Goal: Communication & Community: Share content

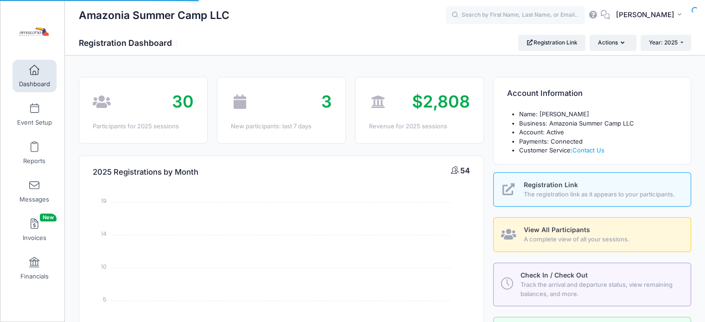
select select
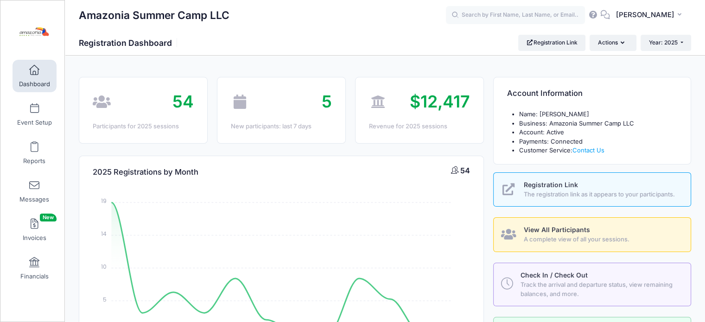
click at [41, 77] on link "Dashboard" at bounding box center [35, 76] width 44 height 32
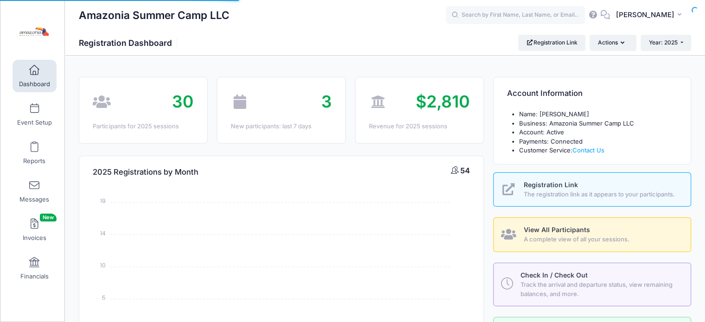
select select
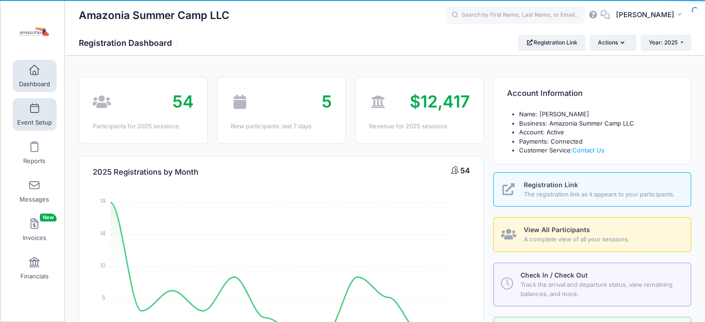
click at [27, 114] on link "Event Setup" at bounding box center [35, 114] width 44 height 32
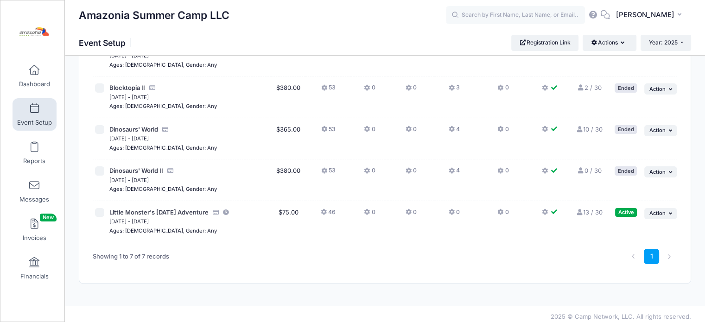
scroll to position [174, 0]
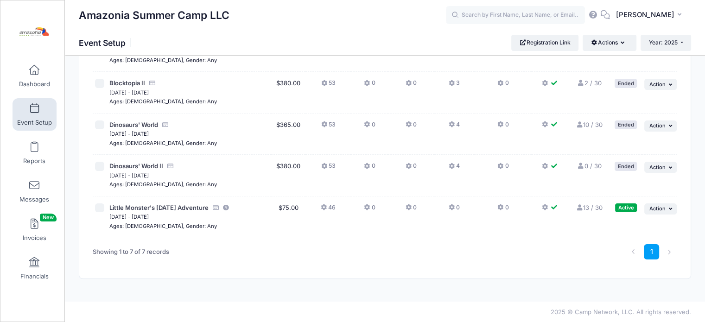
click at [586, 206] on link "13 / 30 Full" at bounding box center [589, 207] width 27 height 7
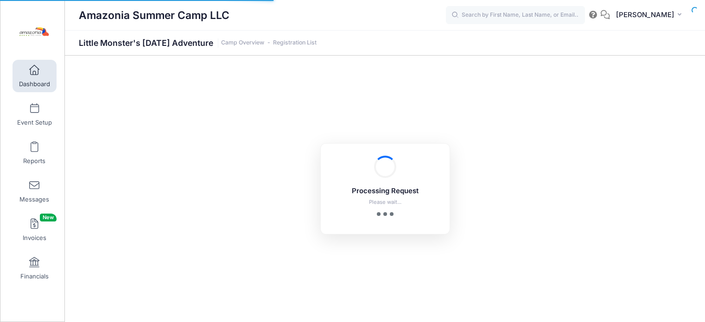
select select "10"
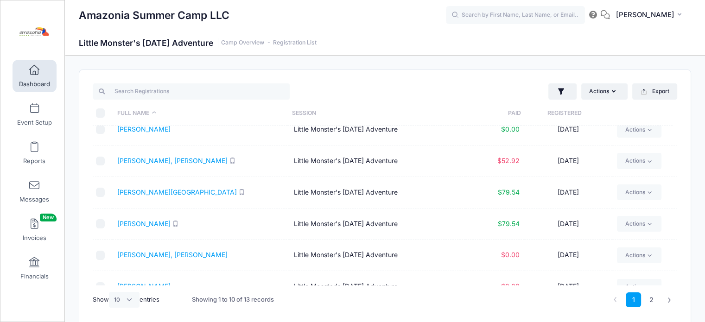
scroll to position [153, 0]
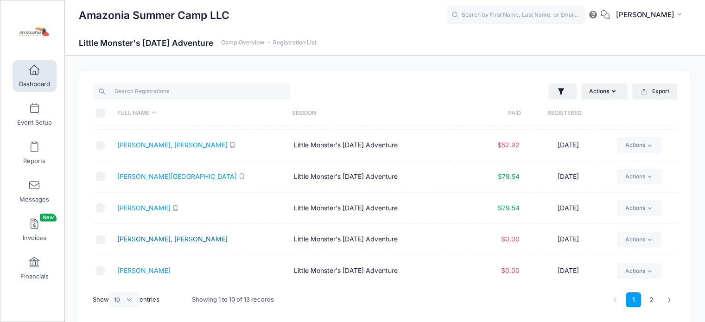
click at [140, 239] on link "[PERSON_NAME], [PERSON_NAME]" at bounding box center [172, 239] width 110 height 8
click at [145, 271] on link "Mirhadi, Lovella" at bounding box center [143, 271] width 53 height 8
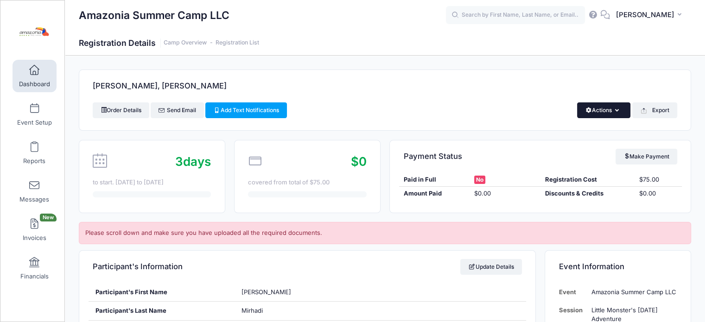
click at [618, 111] on icon "button" at bounding box center [618, 111] width 7 height 0
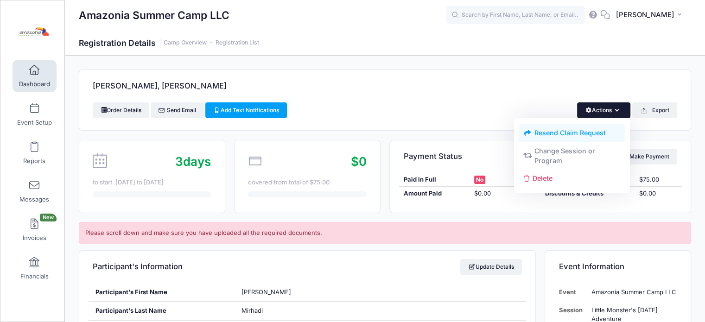
click at [581, 133] on link "Resend Claim Request" at bounding box center [572, 133] width 107 height 18
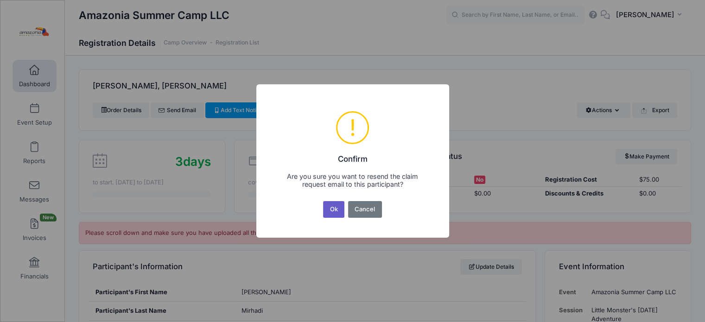
click at [333, 207] on button "Ok" at bounding box center [333, 209] width 21 height 17
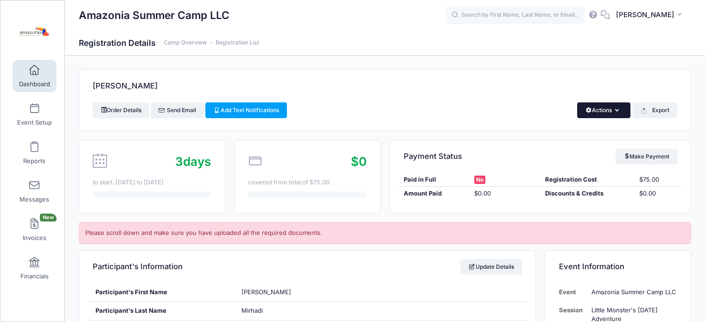
click at [616, 114] on button "Actions" at bounding box center [603, 110] width 53 height 16
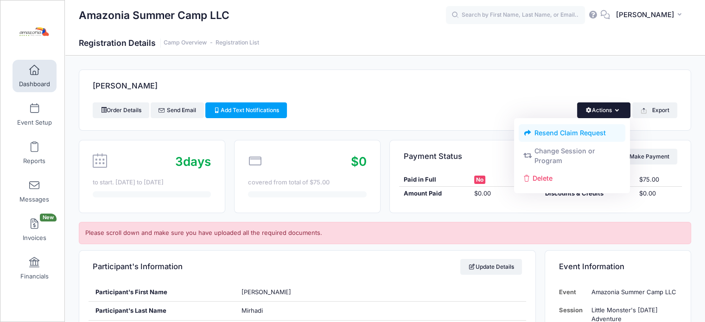
click at [571, 134] on link "Resend Claim Request" at bounding box center [572, 133] width 107 height 18
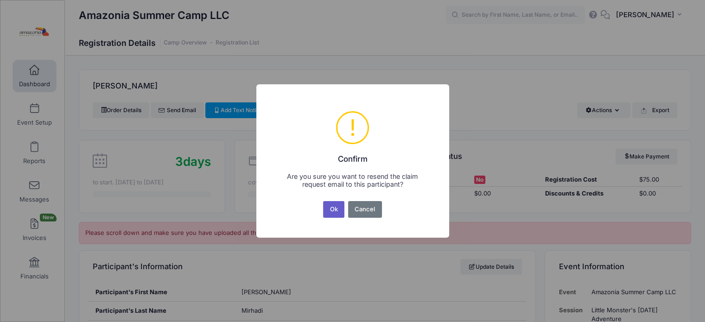
click at [328, 211] on button "Ok" at bounding box center [333, 209] width 21 height 17
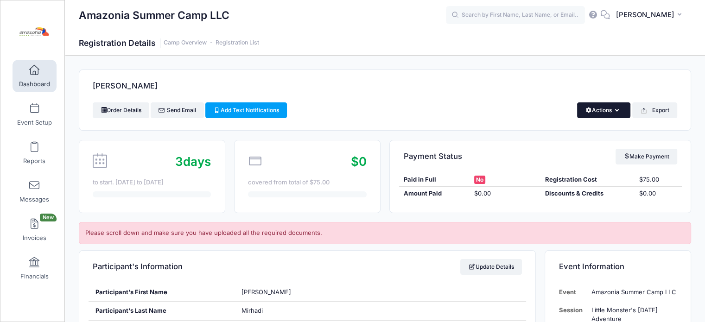
click at [613, 117] on button "Actions" at bounding box center [603, 110] width 53 height 16
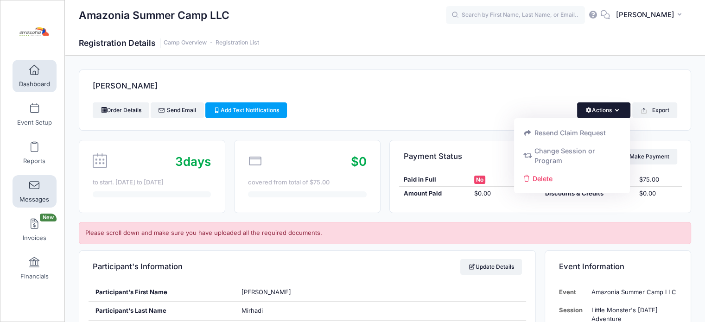
click at [31, 191] on link "Messages" at bounding box center [35, 191] width 44 height 32
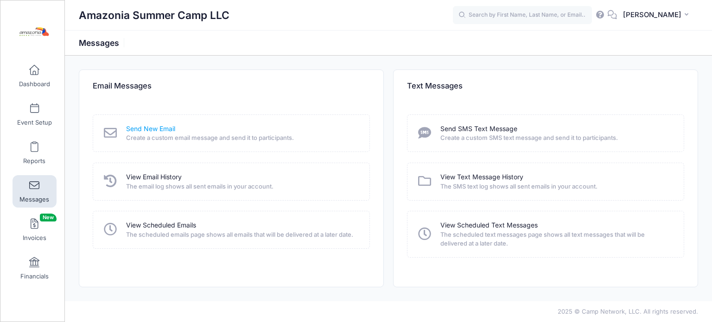
click at [161, 126] on link "Send New Email" at bounding box center [150, 129] width 49 height 10
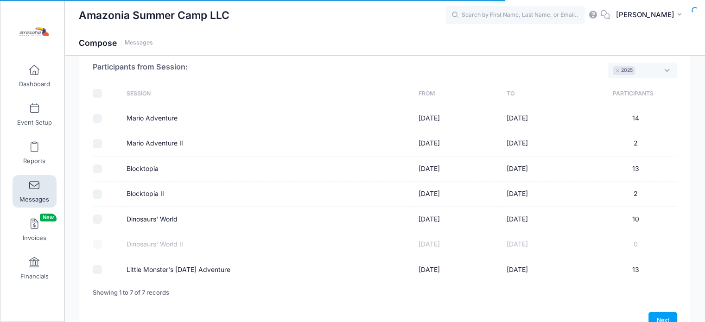
scroll to position [98, 0]
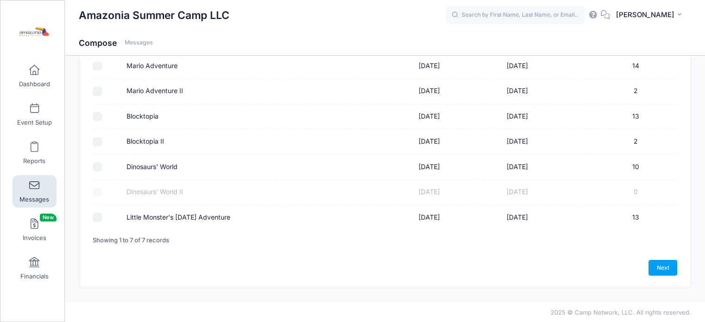
click at [96, 216] on input "Little Monster's [DATE] Adventure" at bounding box center [97, 217] width 9 height 9
checkbox input "true"
click at [665, 269] on link "Next" at bounding box center [663, 268] width 29 height 16
select select "50"
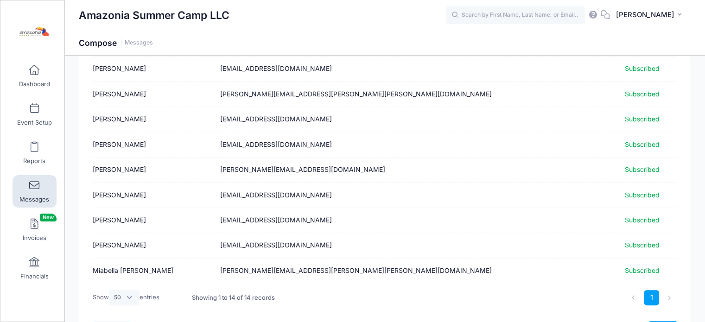
scroll to position [269, 0]
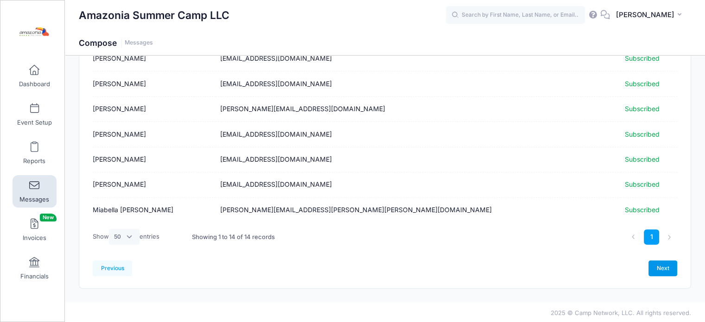
click at [663, 267] on link "Next" at bounding box center [663, 269] width 29 height 16
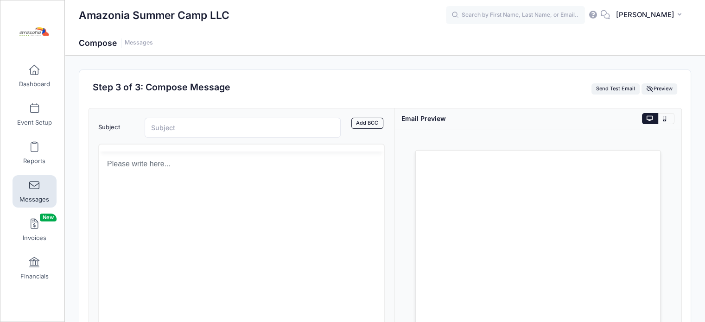
scroll to position [0, 0]
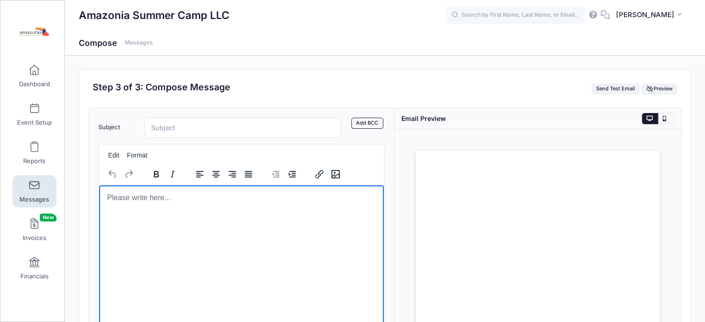
click at [108, 197] on body "Rich Text Area. Press ALT-0 for help." at bounding box center [241, 197] width 270 height 10
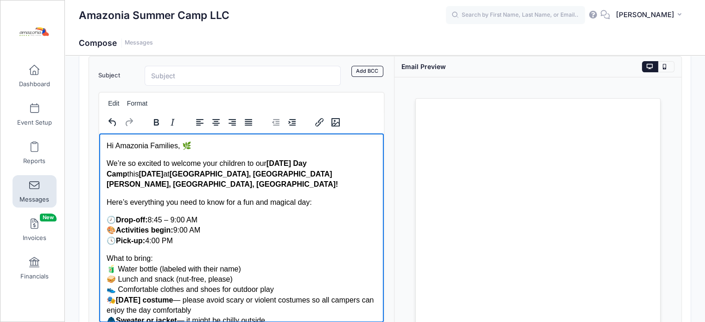
drag, startPoint x: 380, startPoint y: 222, endPoint x: 485, endPoint y: 265, distance: 113.3
click at [190, 149] on p "Hi Amazonia Families, 🌿" at bounding box center [241, 146] width 270 height 10
drag, startPoint x: 207, startPoint y: 219, endPoint x: 108, endPoint y: 216, distance: 98.9
click at [108, 216] on p "🕗 Drop-off: 8:45 – 9:00 AM 🎨 Activities begin: 9:00 AM 🕓 Pick-up: 4:00 PM" at bounding box center [241, 230] width 270 height 31
click at [205, 217] on p "🕗 Drop-off: 8:45 – 9:00 AM 🎨 Activities begin: 9:00 AM 🕓 Pick-up: 4:00 PM" at bounding box center [241, 230] width 270 height 31
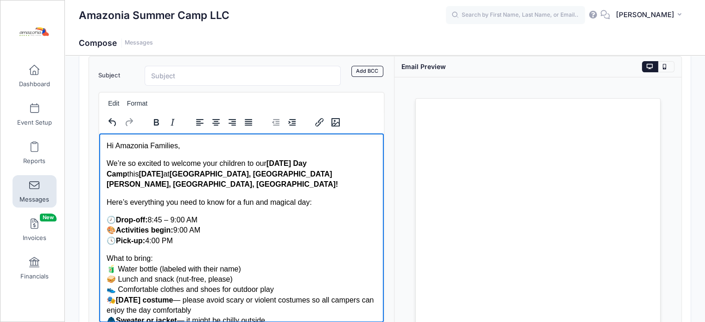
drag, startPoint x: 203, startPoint y: 220, endPoint x: 110, endPoint y: 216, distance: 92.9
click at [110, 216] on p "🕗 Drop-off: 8:45 – 9:00 AM 🎨 Activities begin: 9:00 AM 🕓 Pick-up: 4:00 PM" at bounding box center [241, 230] width 270 height 31
click at [210, 218] on p "🕗 Drop-off: 8:45 – 9:00 AM 🎨 Activities begin: 9:00 AM 🕓 Pick-up: 4:00 PM" at bounding box center [241, 230] width 270 height 31
drag, startPoint x: 210, startPoint y: 218, endPoint x: 161, endPoint y: 220, distance: 48.3
click at [161, 220] on p "🕗 Drop-off: 8:45 – 9:00 AM 🎨 Activities begin: 9:00 AM 🕓 Pick-up: 4:00 PM" at bounding box center [241, 230] width 270 height 31
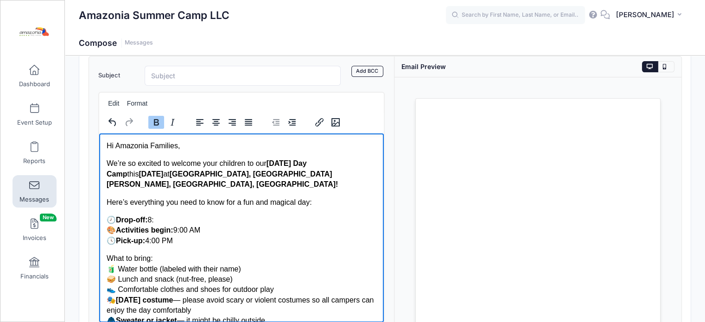
click at [147, 218] on strong "Drop-off:" at bounding box center [131, 220] width 32 height 8
click at [184, 219] on p "🕗 Drop-off start: 8: 🎨 Activities begin: 9:00 AM 🕓 Pick-up: 4:00 PM" at bounding box center [241, 230] width 270 height 31
click at [166, 219] on strong "Drop-off start:" at bounding box center [140, 220] width 50 height 8
click at [190, 220] on p "🕗 Drop-off starts: 8: 🎨 Activities begin: 9:00 AM 🕓 Pick-up: 4:00 PM" at bounding box center [241, 230] width 270 height 31
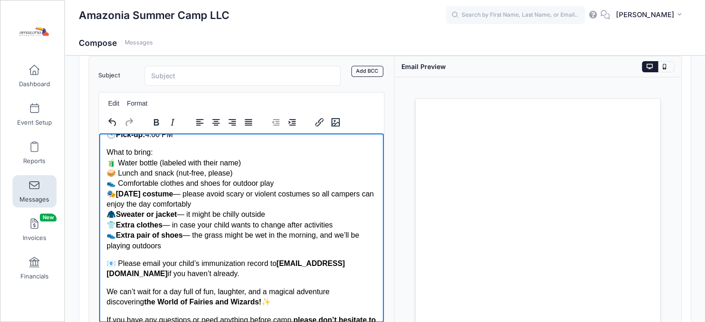
scroll to position [107, 0]
click at [156, 173] on p "What to bring: 🧃 Water bottle (labeled with their name) 🥪 Lunch and snack (nut-…" at bounding box center [241, 199] width 270 height 104
click at [154, 173] on p "What to bring: 🧃 Water bottle (labeled with their name) 🥪 Lunch and snack (nut-…" at bounding box center [241, 199] width 270 height 104
click at [196, 194] on p "What to bring: 🧃 Water bottle (labeled with their name) 🥪 Lunch and morning sna…" at bounding box center [241, 199] width 270 height 104
click at [187, 214] on p "What to bring: 🧃 Water bottle (labeled with their name) 🥪 Lunch and morning sna…" at bounding box center [241, 199] width 270 height 104
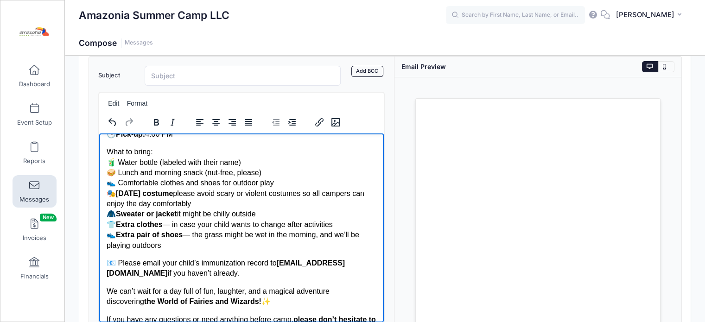
click at [170, 226] on p "What to bring: 🧃 Water bottle (labeled with their name) 🥪 Lunch and morning sna…" at bounding box center [241, 199] width 270 height 104
click at [191, 238] on p "What to bring: 🧃 Water bottle (labeled with their name) 🥪 Lunch and morning sna…" at bounding box center [241, 199] width 270 height 104
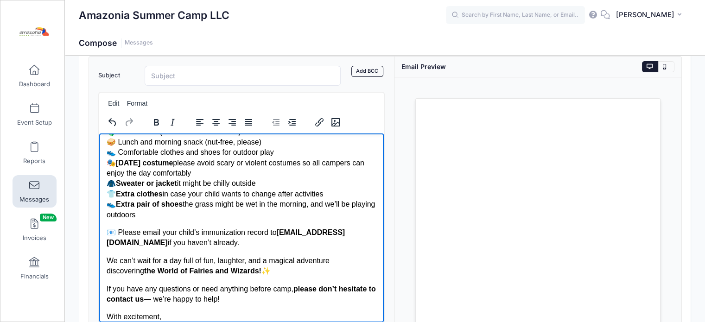
scroll to position [138, 0]
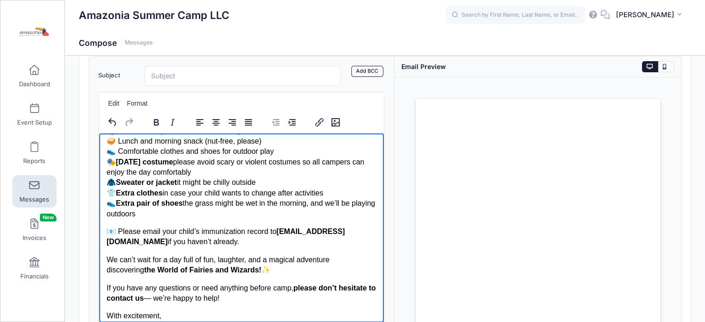
click at [159, 298] on p "If you have any questions or need anything before camp, please don’t hesitate t…" at bounding box center [241, 293] width 270 height 21
drag, startPoint x: 155, startPoint y: 297, endPoint x: 171, endPoint y: 298, distance: 15.8
click at [171, 298] on p "If you have any questions or need anything before camp, please don’t hesitate t…" at bounding box center [241, 293] width 270 height 21
click at [159, 126] on icon "Bold" at bounding box center [156, 122] width 11 height 11
click at [256, 304] on body "Hi Amazonia Families, We’re so excited to welcome your children to our Hallowee…" at bounding box center [241, 166] width 270 height 329
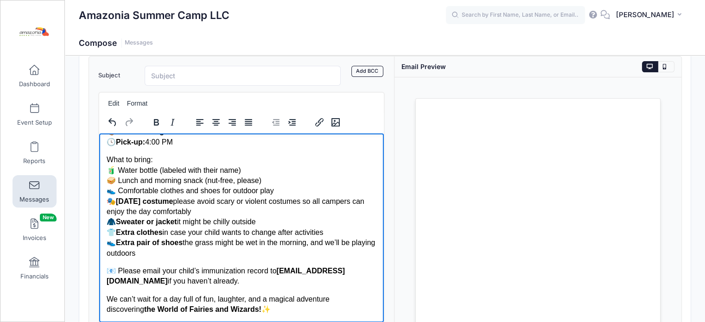
scroll to position [96, 0]
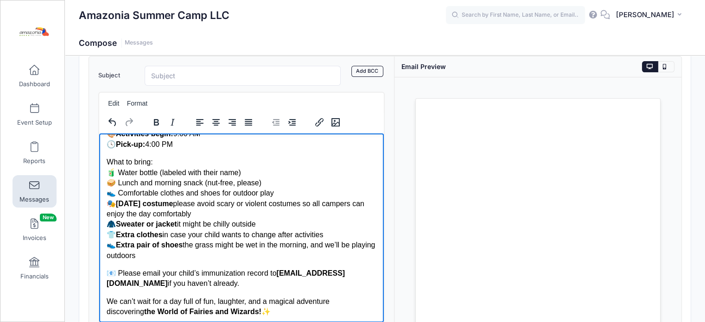
click at [264, 182] on p "What to bring: 🧃 Water bottle (labeled with their name) 🥪 Lunch and morning sna…" at bounding box center [241, 209] width 270 height 104
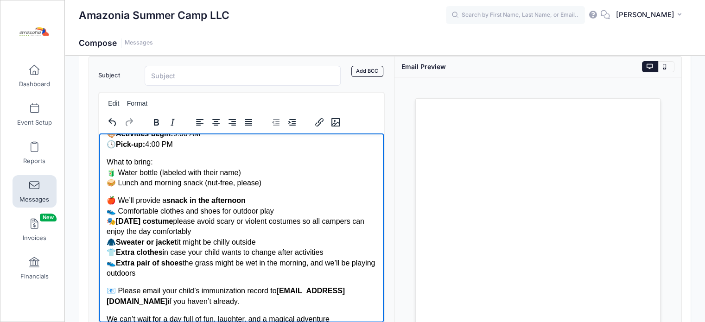
click at [106, 201] on p "🍎 We’ll provide a snack in the afternoon 👟 Comfortable clothes and shoes for ou…" at bounding box center [241, 236] width 270 height 83
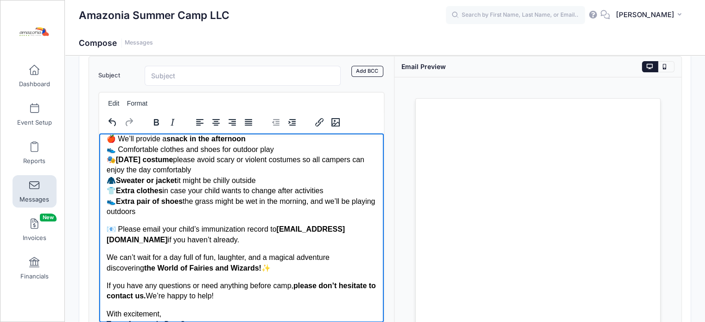
scroll to position [173, 0]
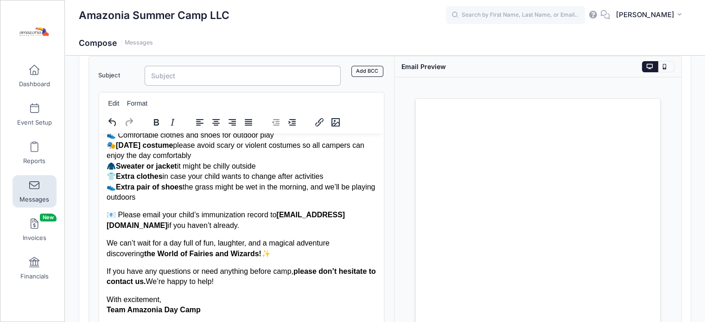
click at [181, 78] on input "Subject" at bounding box center [243, 76] width 197 height 20
type input "🎃 Get Ready for Our Halloween Day Camp This Monday!"
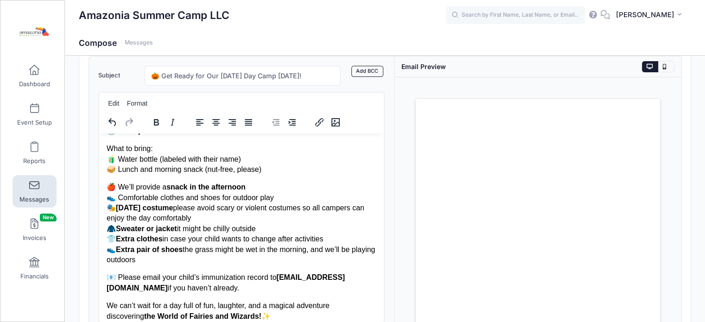
scroll to position [104, 0]
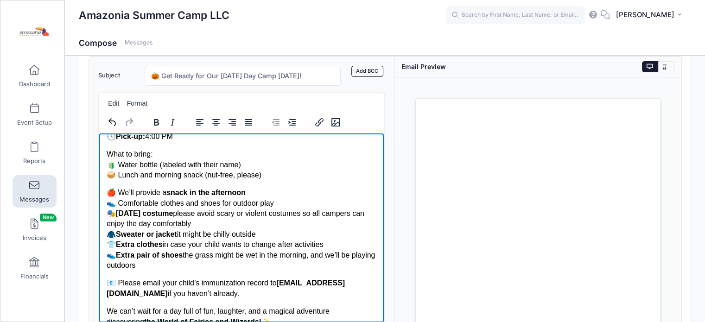
click at [159, 173] on p "What to bring: 🧃 Water bottle (labeled with their name) 🥪 Lunch and morning sna…" at bounding box center [241, 164] width 270 height 31
click at [232, 176] on p "What to bring: 🧃 Water bottle (labeled with their name) 🥪 Morning snack (nut-fr…" at bounding box center [241, 164] width 270 height 31
drag, startPoint x: 225, startPoint y: 173, endPoint x: 169, endPoint y: 175, distance: 55.7
click at [169, 175] on p "What to bring: 🧃 Water bottle (labeled with their name) 🥪 Morning snack (nut-fr…" at bounding box center [241, 164] width 270 height 31
copy p "nut-free, please)"
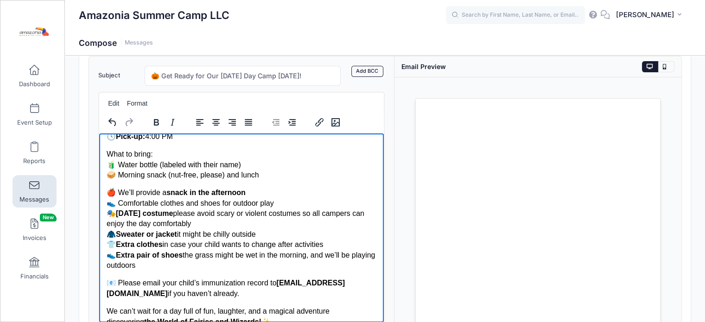
click at [268, 177] on p "What to bring: 🧃 Water bottle (labeled with their name) 🥪 Morning snack (nut-fr…" at bounding box center [241, 164] width 270 height 31
click at [223, 174] on p "What to bring: 🧃 Water bottle (labeled with their name) 🥪 Morning snack (nut-fr…" at bounding box center [241, 164] width 270 height 31
click at [232, 174] on p "What to bring: 🧃 Water bottle (labeled with their name) 🥪 Morning snack (10 am)…" at bounding box center [241, 164] width 270 height 31
click at [325, 173] on p "What to bring: 🧃 Water bottle (labeled with their name) 🥪 Morning snack (10 am)…" at bounding box center [241, 164] width 270 height 31
click at [267, 175] on p "What to bring: 🧃 Water bottle (labeled with their name) 🥪 Morning snack (10 am)…" at bounding box center [241, 164] width 270 height 31
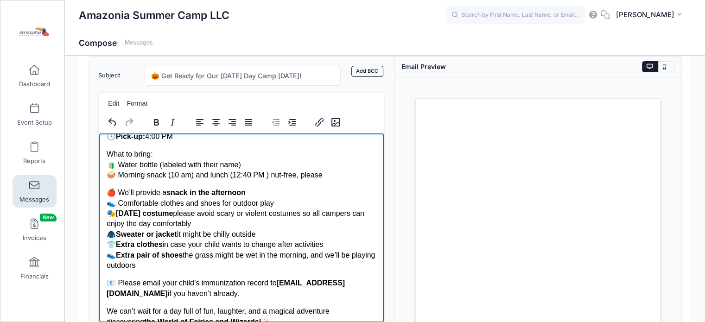
click at [190, 175] on p "What to bring: 🧃 Water bottle (labeled with their name) 🥪 Morning snack (10 am)…" at bounding box center [241, 164] width 270 height 31
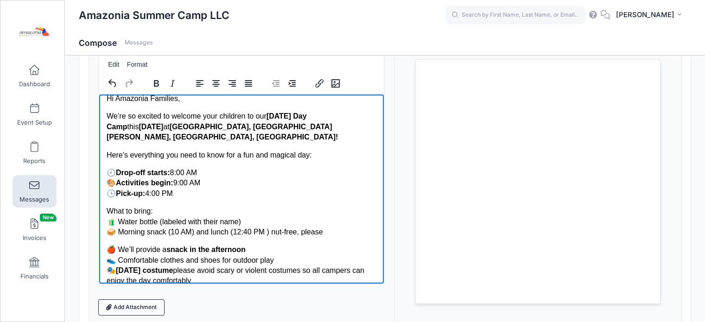
scroll to position [4, 0]
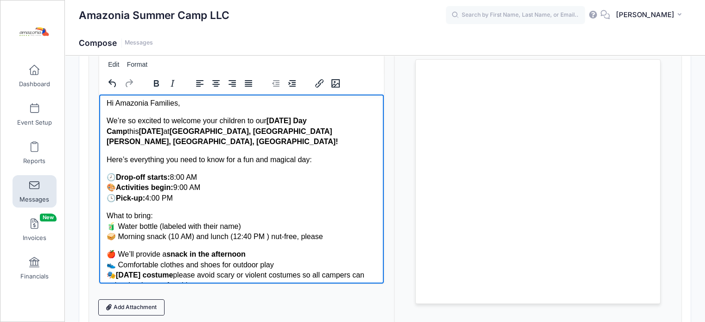
click at [184, 177] on p "🕗 Drop-off starts: 8:00 AM 🎨 Activities begin: 9:00 AM 🕓 Pick-up: 4:00 PM" at bounding box center [241, 187] width 270 height 31
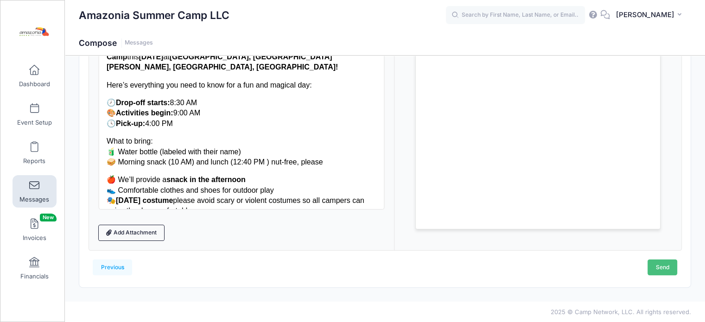
click at [667, 271] on link "Send" at bounding box center [663, 268] width 30 height 16
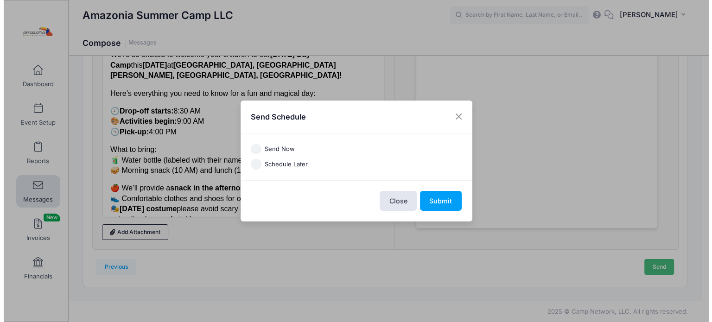
scroll to position [0, 0]
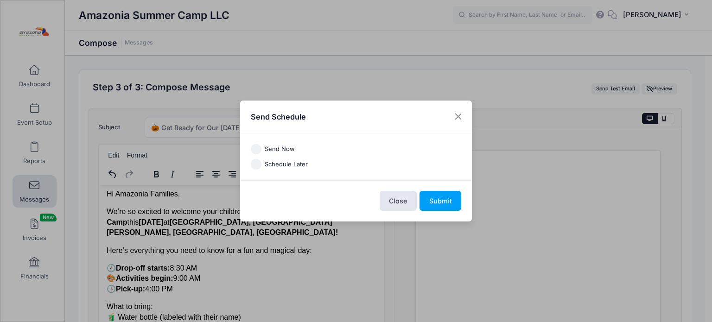
click at [257, 149] on input "Send Now" at bounding box center [256, 149] width 11 height 11
radio input "true"
click at [443, 202] on button "Submit" at bounding box center [441, 201] width 42 height 20
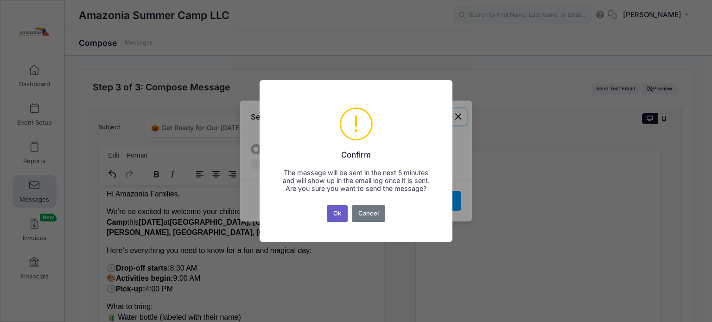
click at [331, 219] on button "Ok" at bounding box center [337, 213] width 21 height 17
